Goal: Navigation & Orientation: Find specific page/section

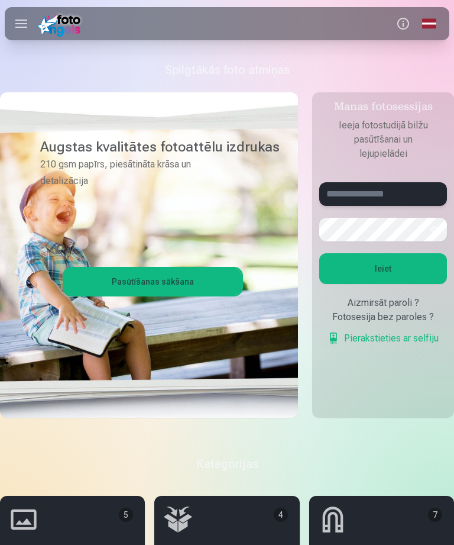
click at [402, 199] on input "text" at bounding box center [383, 194] width 128 height 24
type input "**********"
click at [407, 264] on button "Ieiet" at bounding box center [383, 268] width 128 height 31
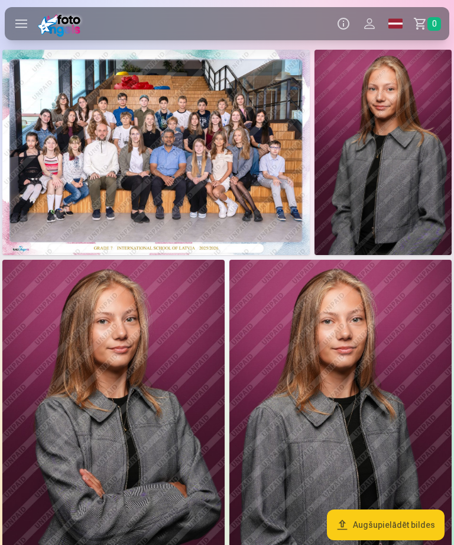
click at [80, 179] on img at bounding box center [156, 152] width 308 height 205
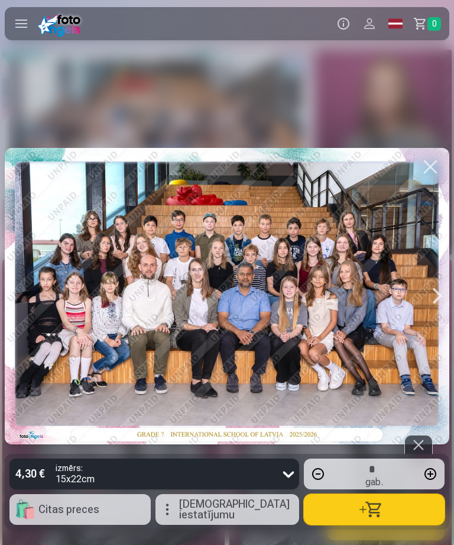
click at [110, 178] on div at bounding box center [227, 296] width 445 height 297
click at [429, 308] on div at bounding box center [438, 296] width 24 height 297
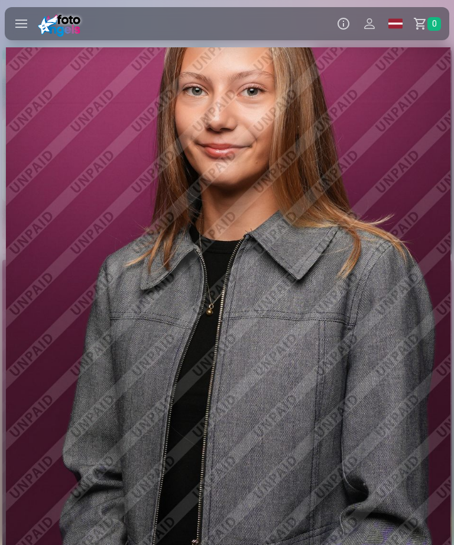
scroll to position [0, 454]
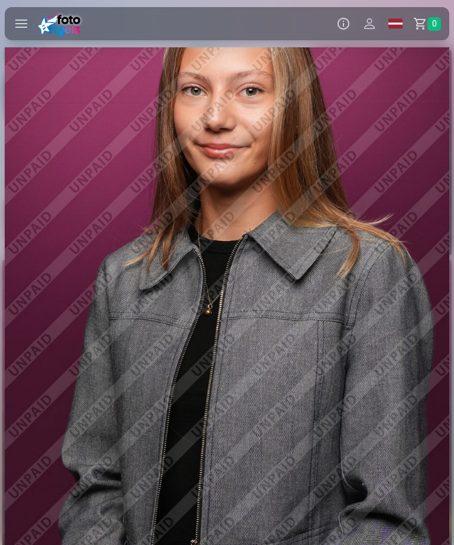
click at [315, 361] on div at bounding box center [227, 295] width 445 height 667
click at [242, 216] on div at bounding box center [227, 295] width 445 height 667
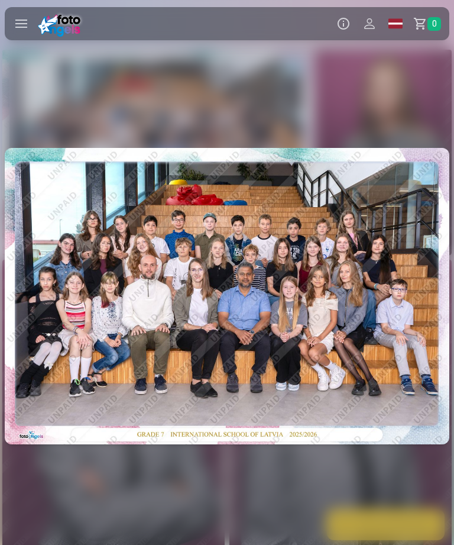
scroll to position [0, 454]
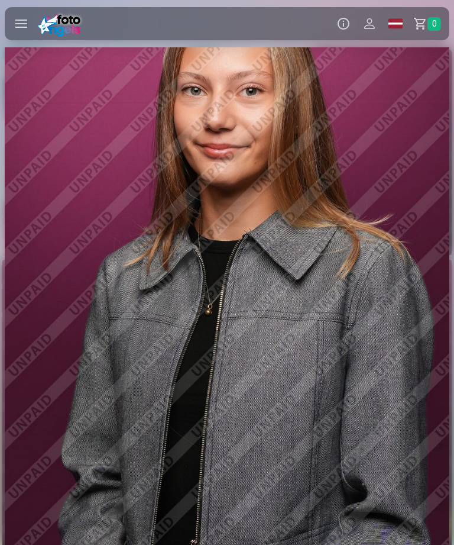
click at [208, 289] on div at bounding box center [227, 295] width 445 height 667
click at [254, 103] on div at bounding box center [227, 295] width 445 height 667
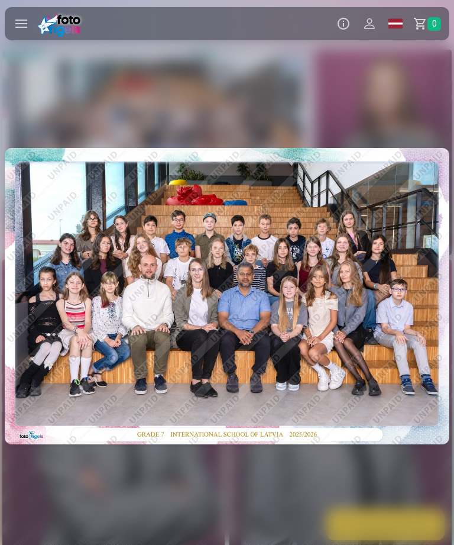
scroll to position [0, 454]
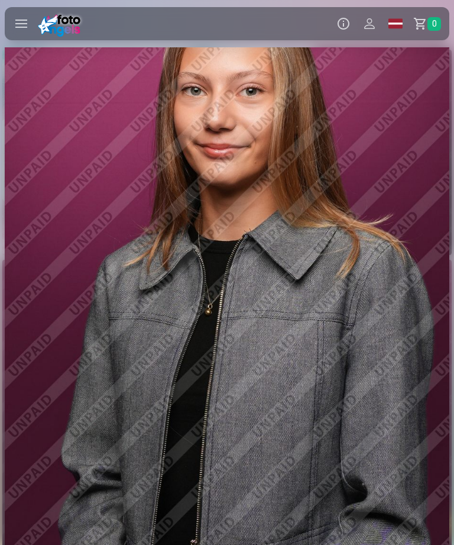
click at [227, 295] on div at bounding box center [227, 295] width 445 height 667
click at [15, 27] on label at bounding box center [21, 23] width 33 height 33
click at [24, 25] on label at bounding box center [21, 23] width 33 height 33
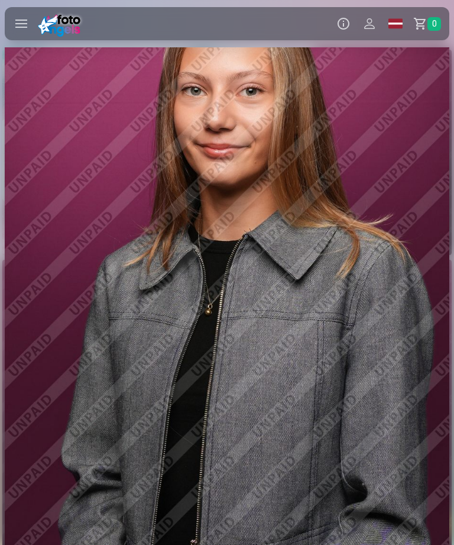
click at [54, 30] on img at bounding box center [61, 24] width 47 height 26
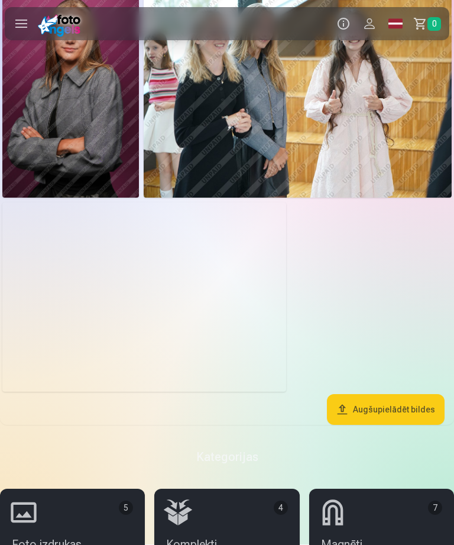
scroll to position [1266, 0]
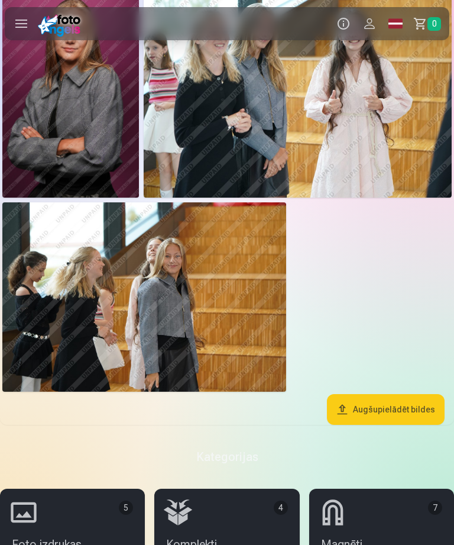
click at [78, 360] on img at bounding box center [144, 296] width 284 height 189
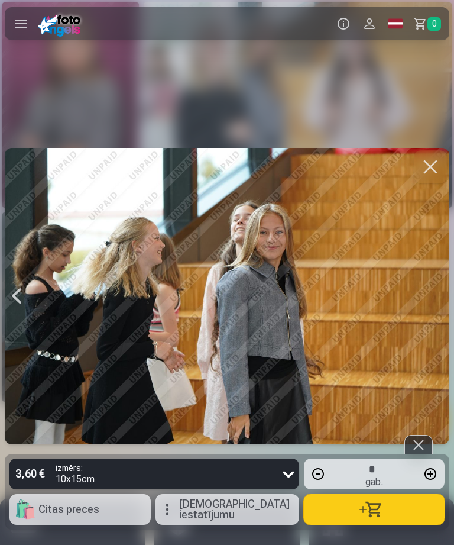
scroll to position [1255, 0]
click at [5, 310] on div at bounding box center [17, 296] width 24 height 296
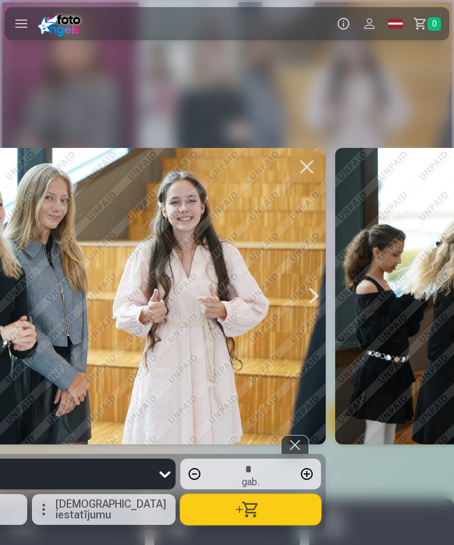
scroll to position [0, 5904]
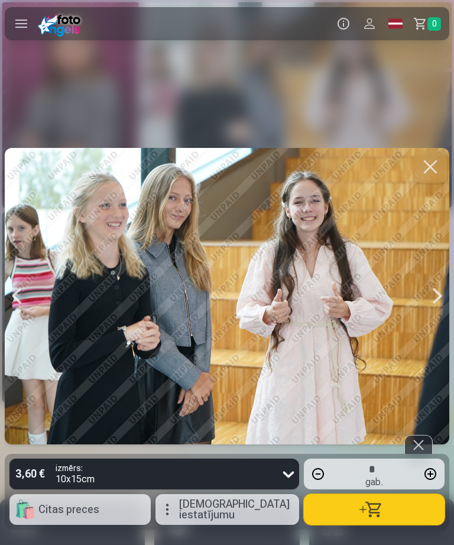
click at [17, 303] on div at bounding box center [17, 296] width 24 height 296
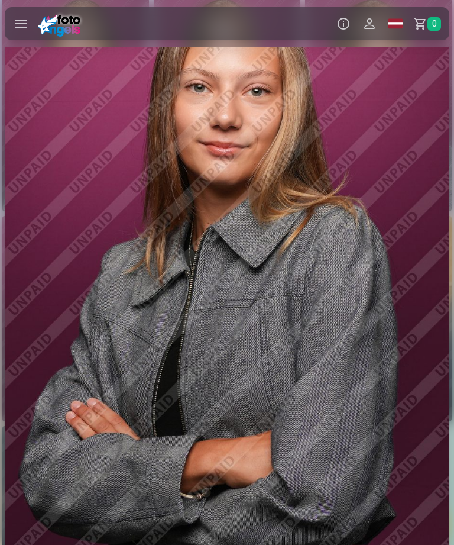
click at [20, 299] on div at bounding box center [17, 295] width 24 height 667
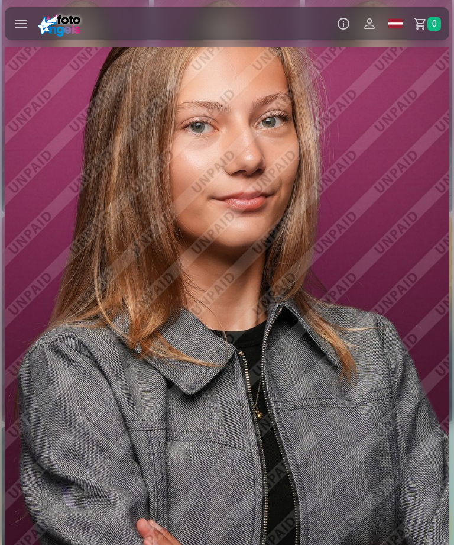
click at [52, 294] on div at bounding box center [227, 295] width 445 height 667
click at [109, 295] on div at bounding box center [227, 295] width 445 height 667
click at [46, 303] on div at bounding box center [227, 295] width 445 height 667
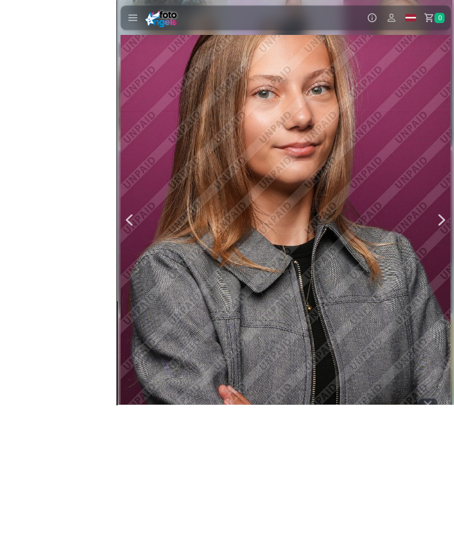
scroll to position [1047, 0]
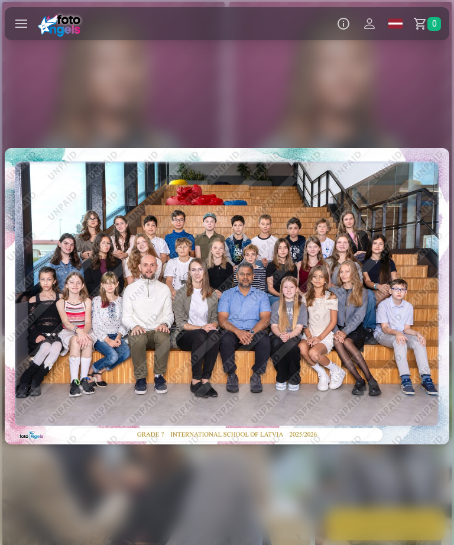
scroll to position [0, 4996]
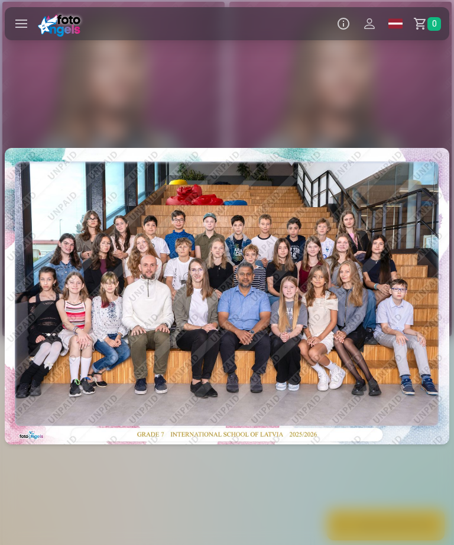
scroll to position [0, 4996]
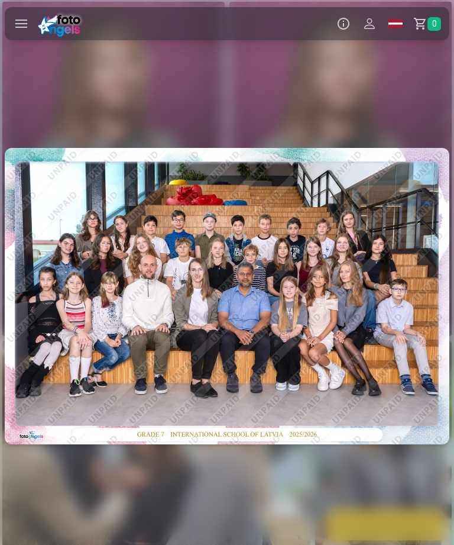
scroll to position [0, 4996]
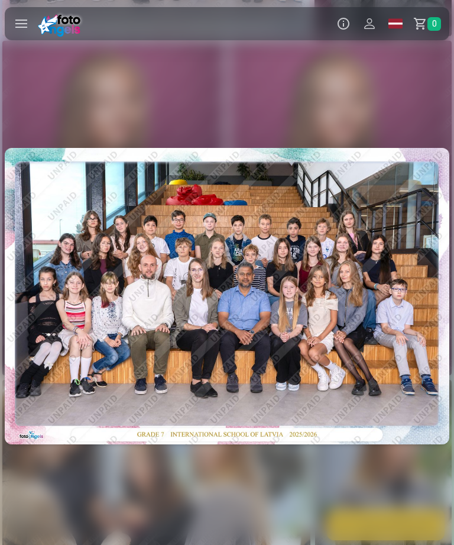
scroll to position [0, 4996]
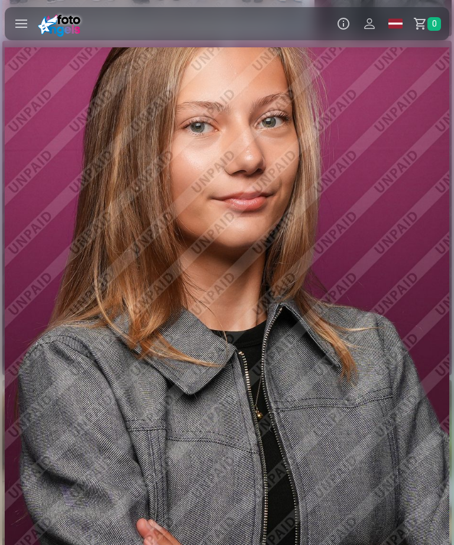
click at [74, 27] on img at bounding box center [61, 24] width 47 height 26
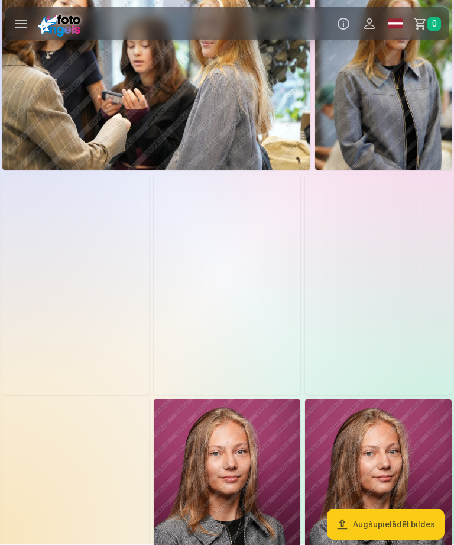
scroll to position [649, 0]
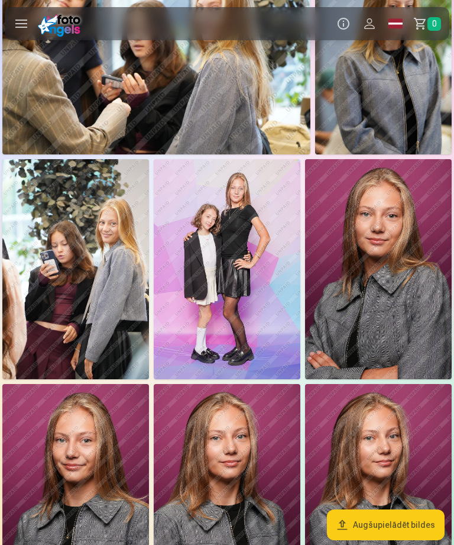
click at [159, 296] on img at bounding box center [227, 269] width 147 height 220
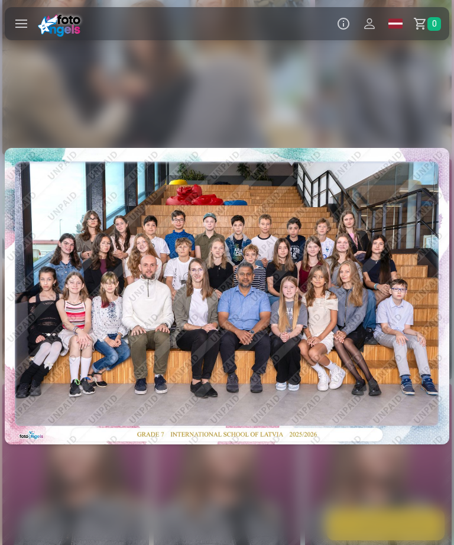
scroll to position [0, 3179]
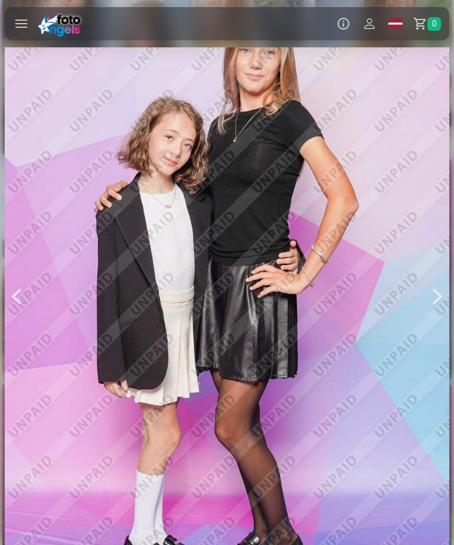
click at [431, 300] on div at bounding box center [438, 295] width 24 height 667
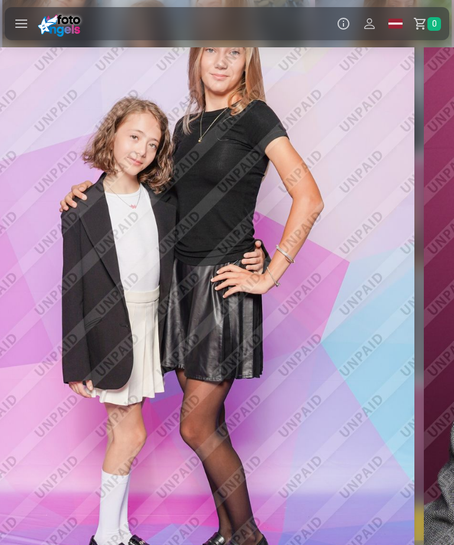
scroll to position [0, 3633]
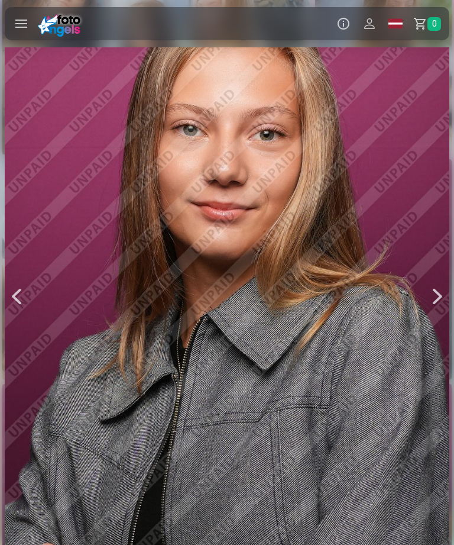
click at [432, 312] on div at bounding box center [438, 295] width 24 height 667
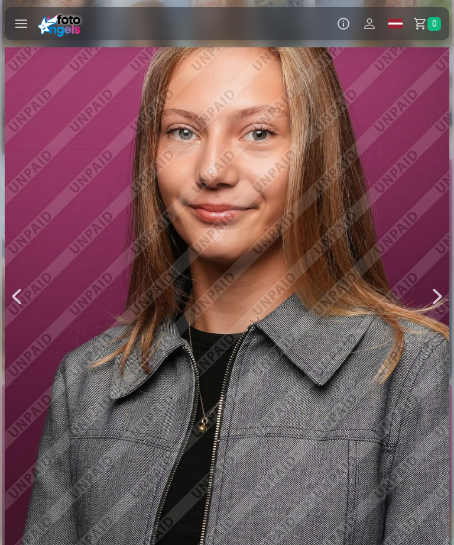
click at [14, 328] on div at bounding box center [17, 295] width 24 height 667
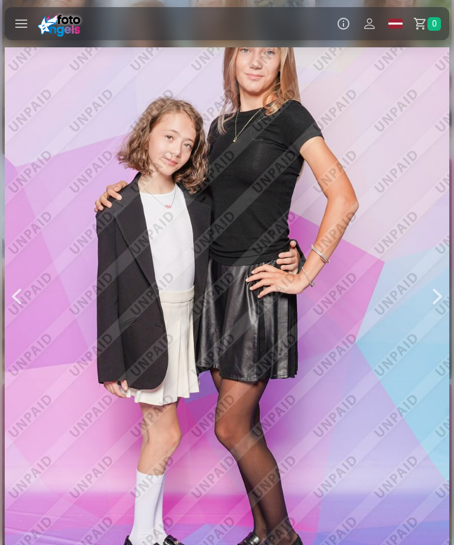
scroll to position [0, 3179]
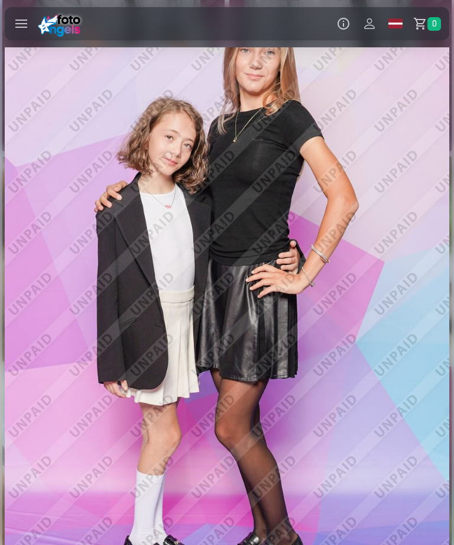
click at [432, 293] on div at bounding box center [438, 295] width 24 height 667
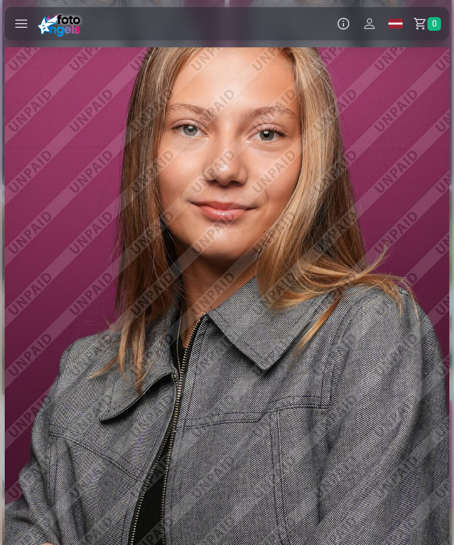
scroll to position [407, 0]
click at [405, 271] on div at bounding box center [227, 295] width 445 height 667
click at [330, 373] on div at bounding box center [227, 295] width 445 height 667
click at [82, 25] on img at bounding box center [61, 24] width 47 height 26
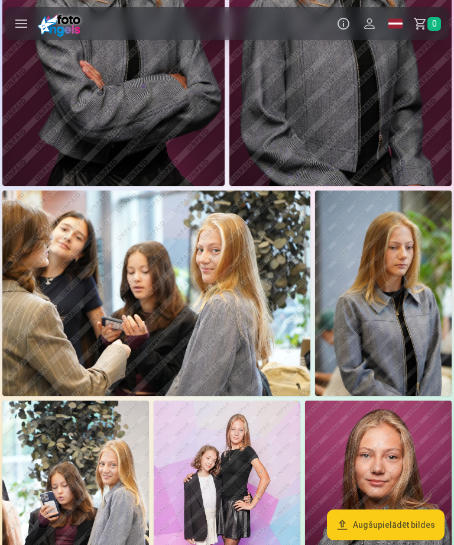
click at [87, 185] on img at bounding box center [113, 19] width 222 height 334
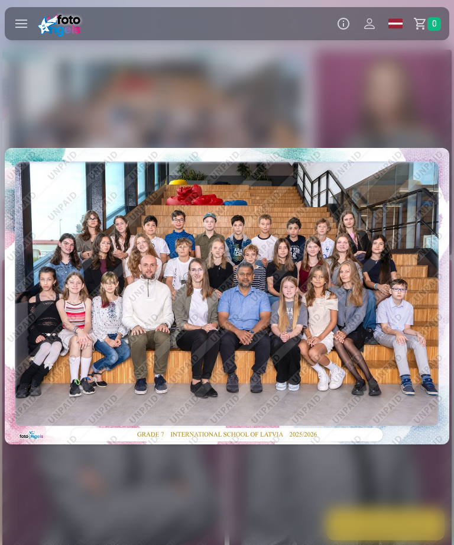
scroll to position [0, 908]
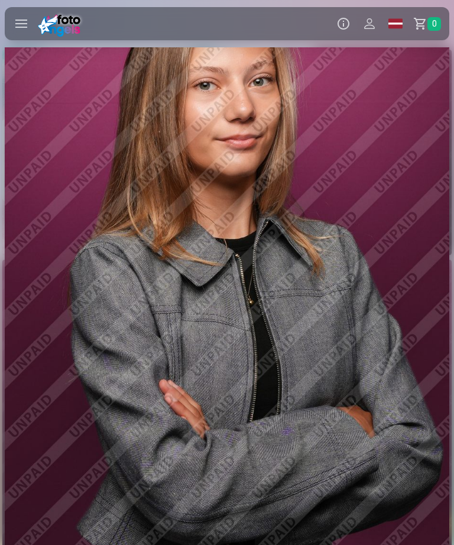
click at [62, 28] on img at bounding box center [61, 24] width 47 height 26
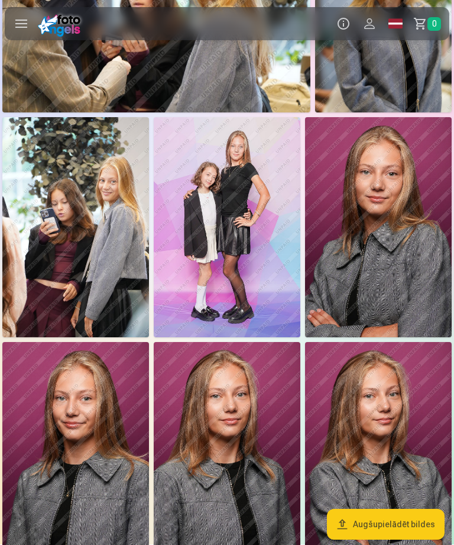
scroll to position [691, 0]
click at [400, 289] on img at bounding box center [378, 227] width 147 height 220
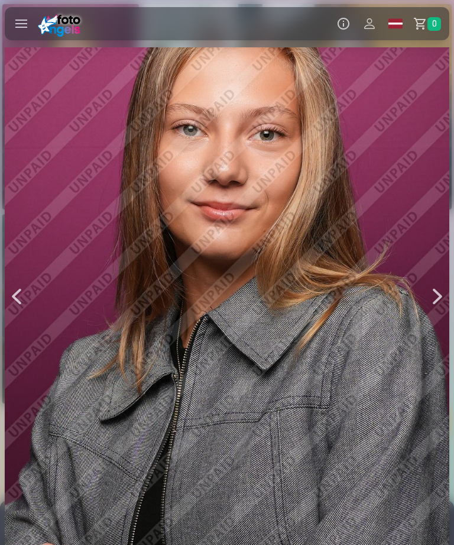
scroll to position [1296, 0]
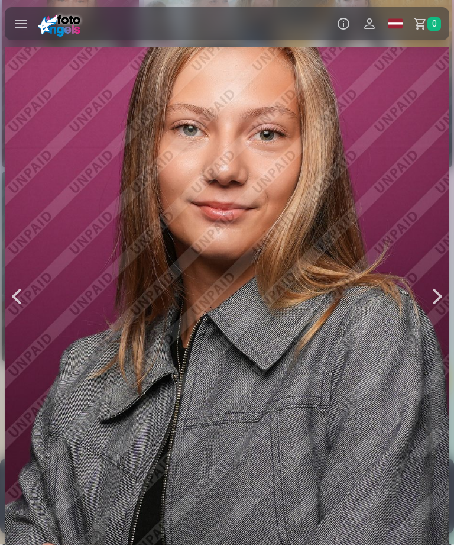
click at [273, 387] on div at bounding box center [227, 295] width 445 height 667
click at [242, 153] on div at bounding box center [227, 295] width 445 height 667
click at [268, 214] on div at bounding box center [227, 295] width 445 height 667
click at [22, 38] on label at bounding box center [21, 23] width 33 height 33
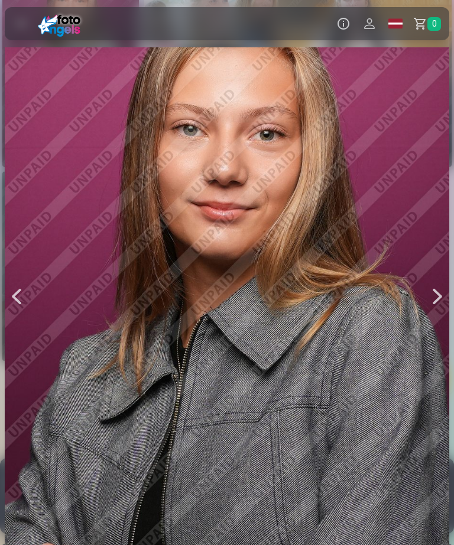
click at [25, 38] on label at bounding box center [21, 23] width 33 height 33
click at [21, 69] on div at bounding box center [17, 295] width 24 height 667
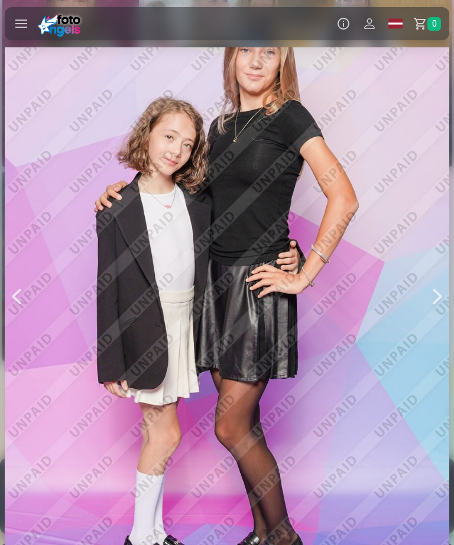
click at [16, 30] on label at bounding box center [21, 23] width 33 height 33
